Goal: Navigation & Orientation: Understand site structure

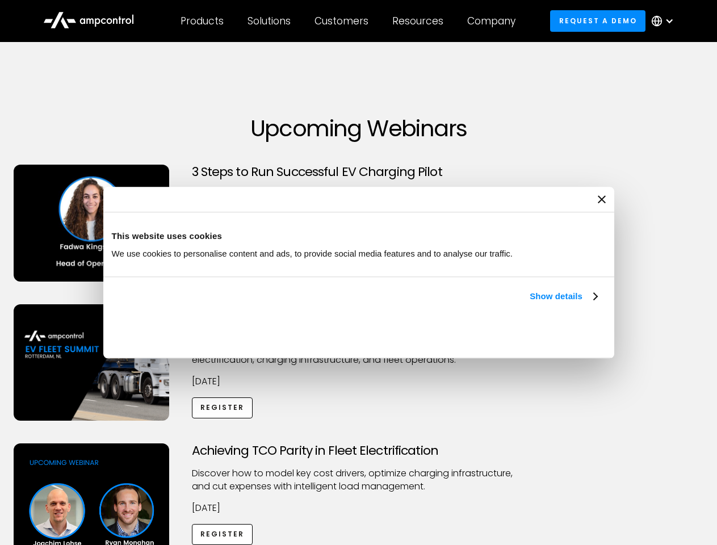
click at [529, 303] on link "Show details" at bounding box center [562, 296] width 67 height 14
click at [0, 0] on div "Necessary cookies help make a website usable by enabling basic functions like p…" at bounding box center [0, 0] width 0 height 0
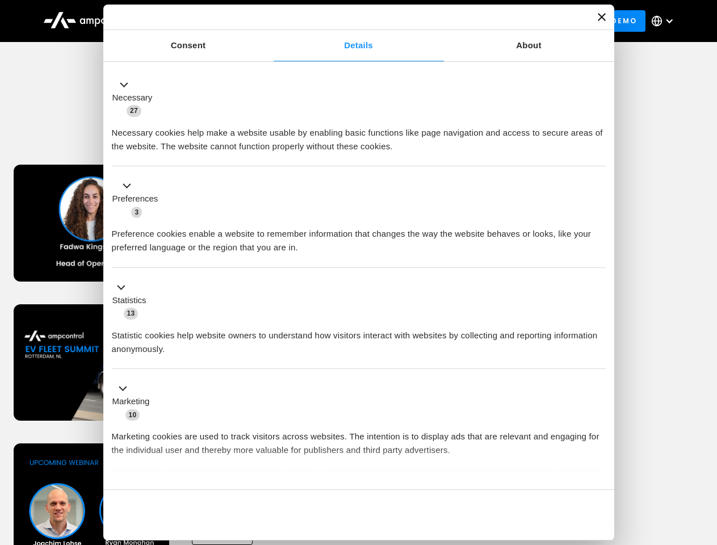
click at [349, 21] on div "Customers" at bounding box center [341, 21] width 54 height 12
click at [201, 21] on div "Products" at bounding box center [201, 21] width 43 height 12
click at [270, 21] on div "Solutions" at bounding box center [268, 21] width 43 height 12
click at [343, 21] on div "Customers" at bounding box center [341, 21] width 54 height 12
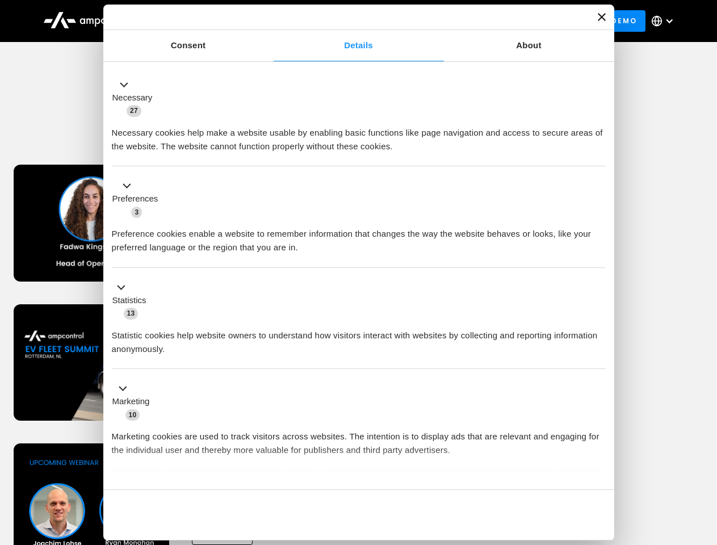
click at [420, 21] on div "Resources" at bounding box center [417, 21] width 51 height 12
click at [495, 21] on div "Company" at bounding box center [491, 21] width 48 height 12
click at [665, 21] on div at bounding box center [668, 20] width 9 height 9
